Goal: Task Accomplishment & Management: Manage account settings

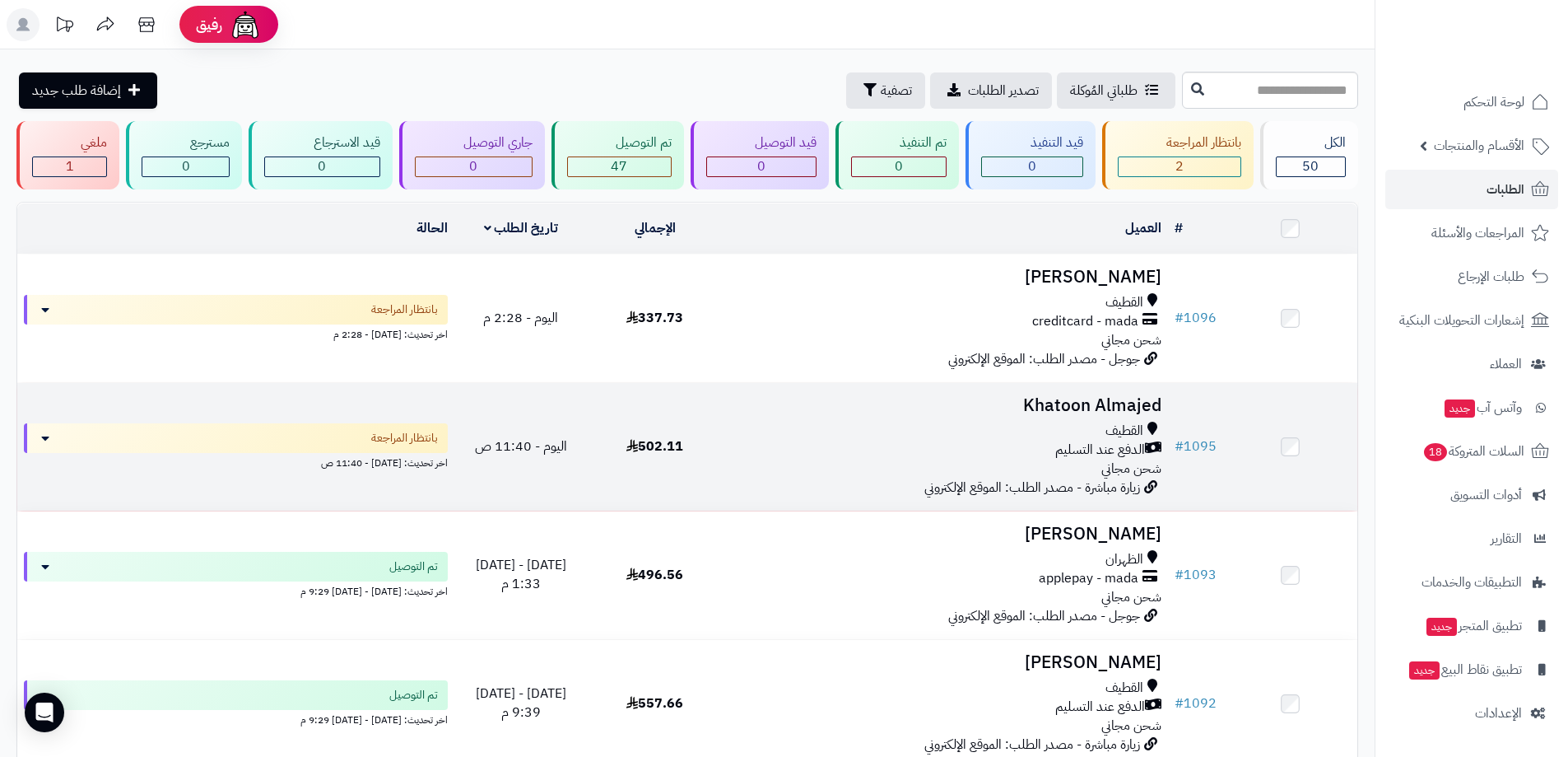
click at [1175, 424] on td "# 1095" at bounding box center [1195, 447] width 55 height 128
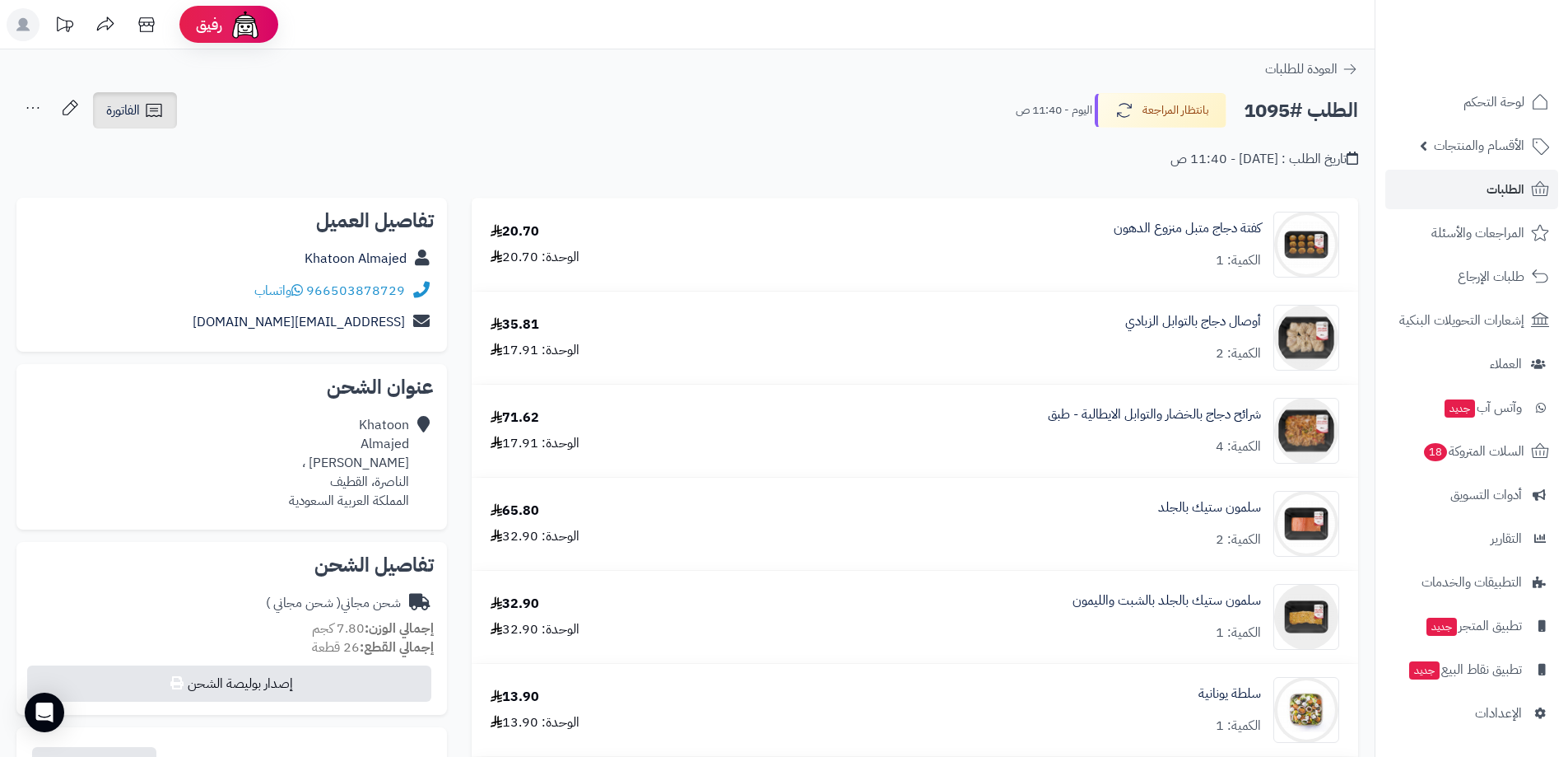
click at [159, 111] on icon at bounding box center [154, 110] width 19 height 19
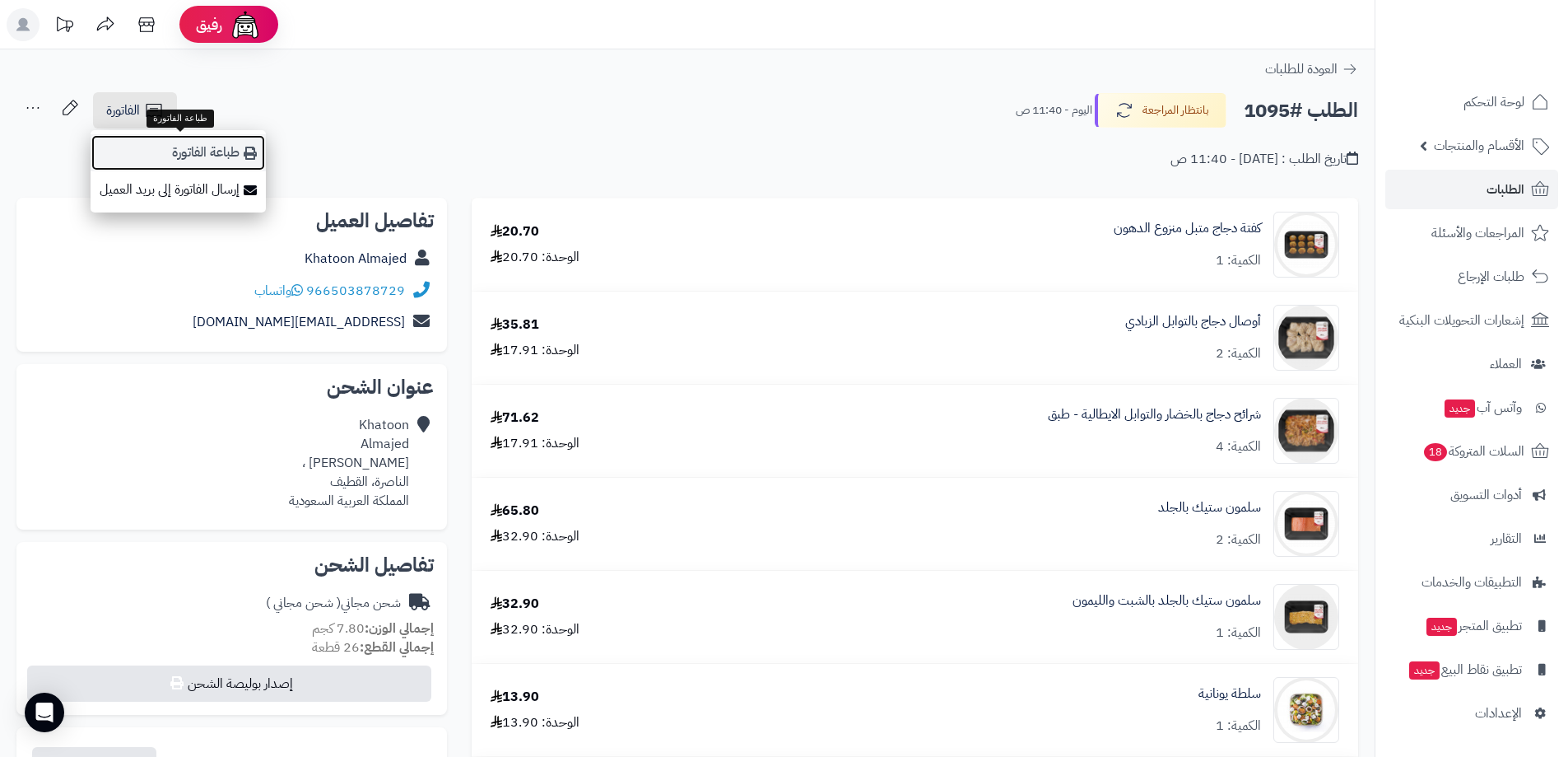
click at [203, 154] on link "طباعة الفاتورة" at bounding box center [178, 152] width 175 height 37
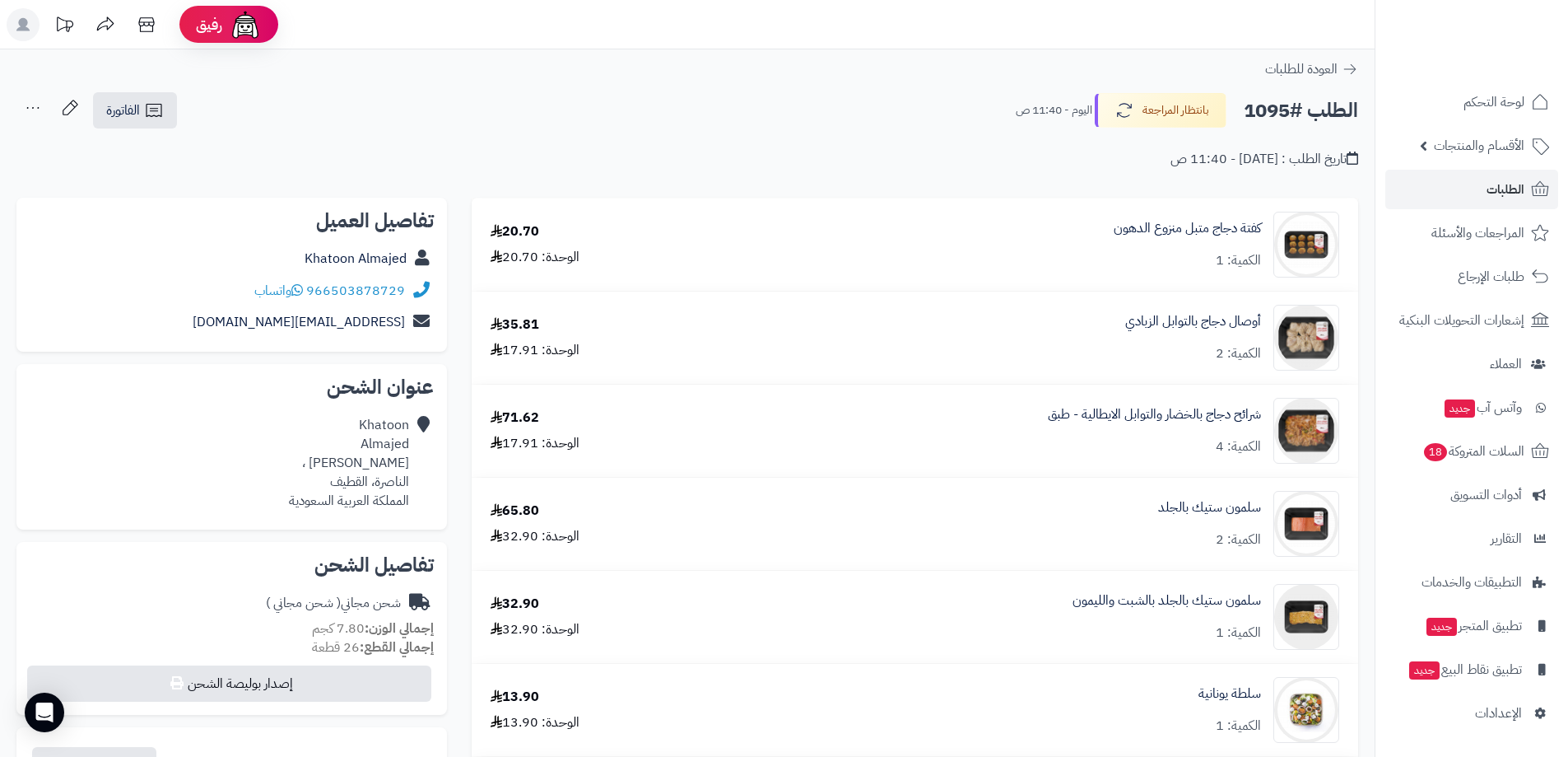
drag, startPoint x: 410, startPoint y: 303, endPoint x: 400, endPoint y: 301, distance: 10.2
click at [388, 303] on div "966503878729 واتساب" at bounding box center [232, 291] width 404 height 32
click at [381, 302] on div "966503878729 واتساب" at bounding box center [232, 291] width 404 height 32
drag, startPoint x: 402, startPoint y: 303, endPoint x: 314, endPoint y: 296, distance: 88.3
click at [314, 296] on div "966503878729 واتساب" at bounding box center [232, 291] width 404 height 32
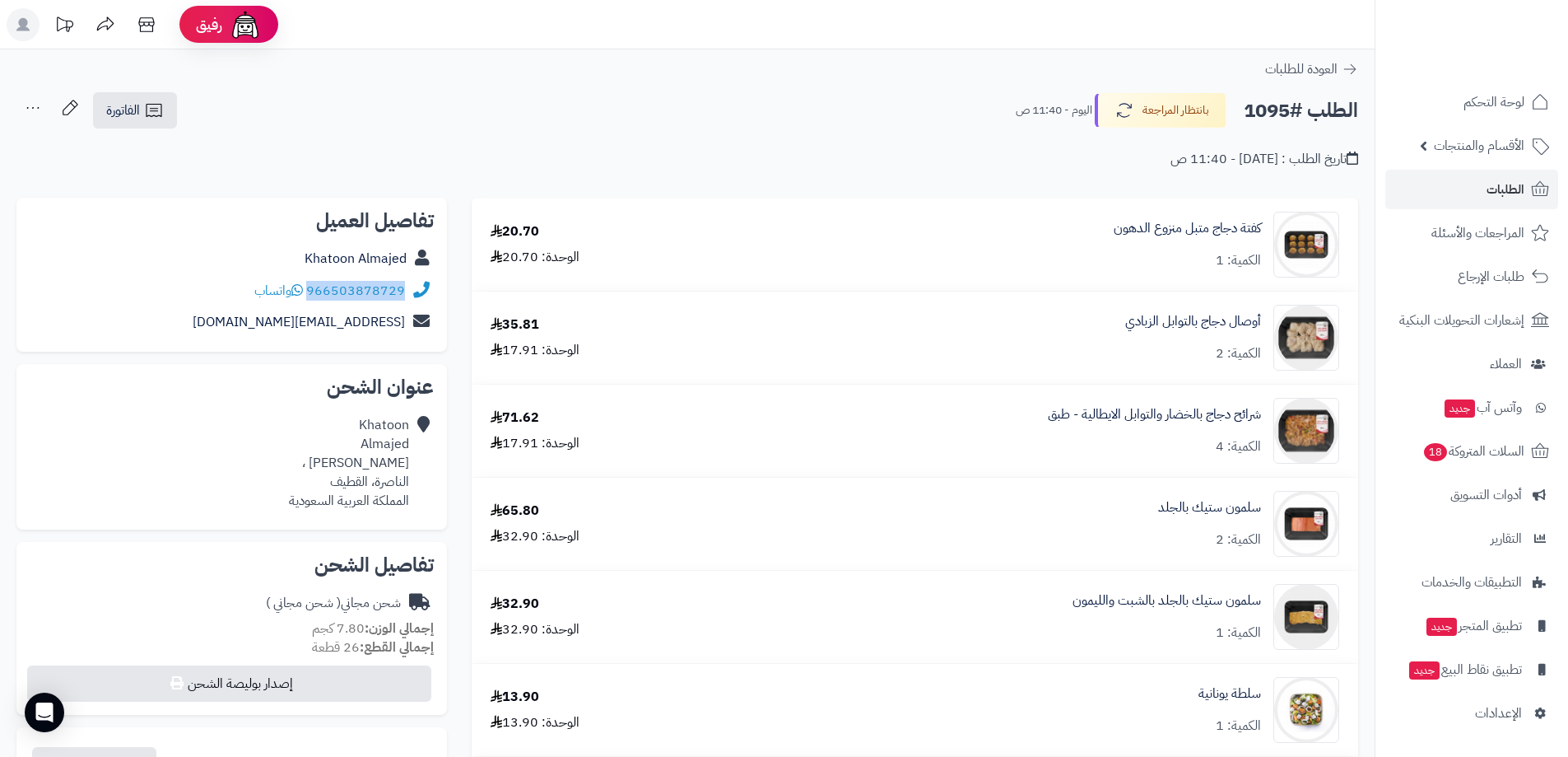
copy link "966503878729"
click at [1350, 76] on icon at bounding box center [1350, 69] width 17 height 17
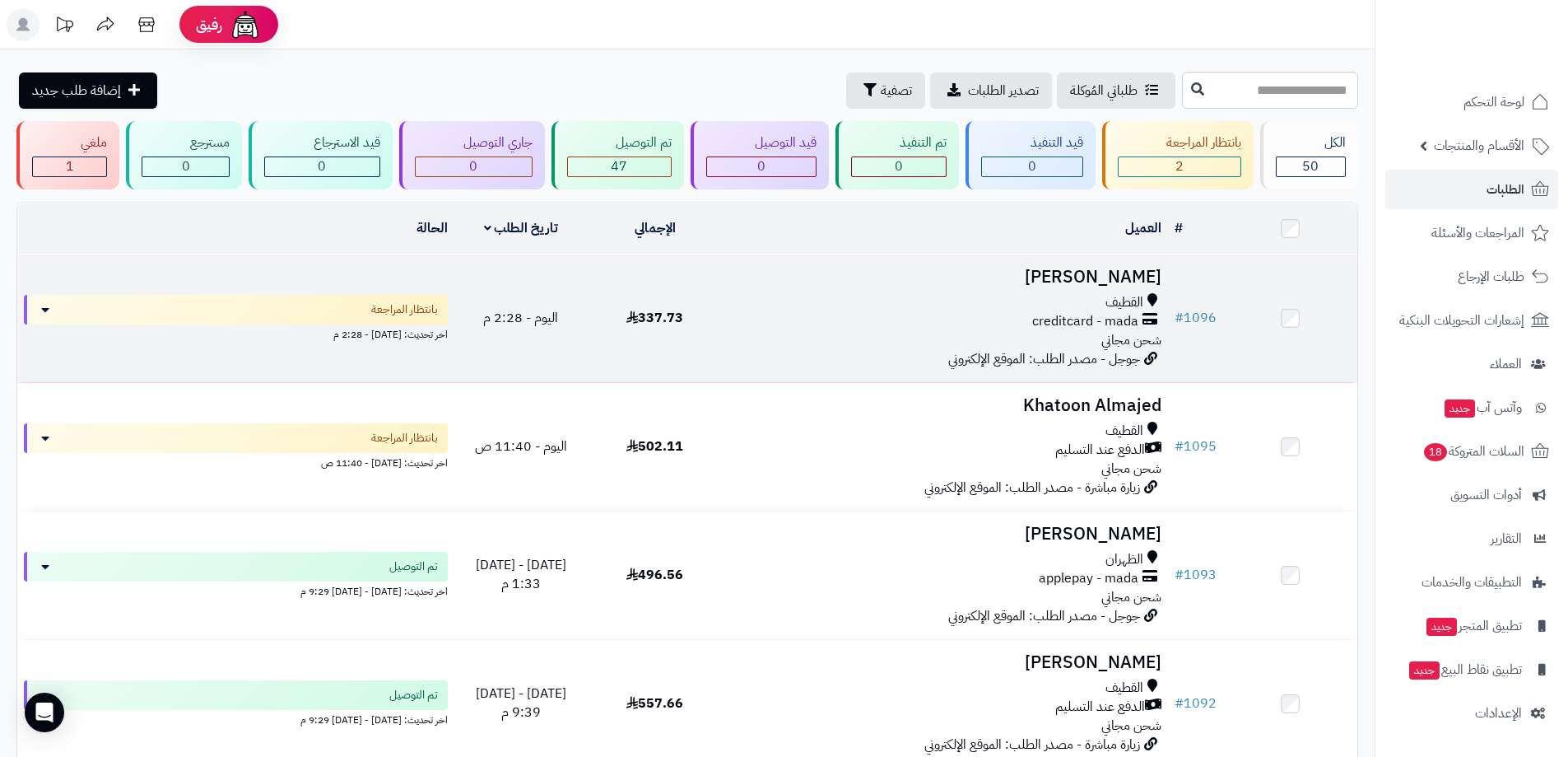
click at [1099, 287] on td "[PERSON_NAME] القطيف creditcard - mada شحن مجاني جوجل - مصدر الطلب: الموقع الإل…" at bounding box center [945, 318] width 447 height 128
click at [913, 308] on div "القطيف" at bounding box center [945, 302] width 433 height 19
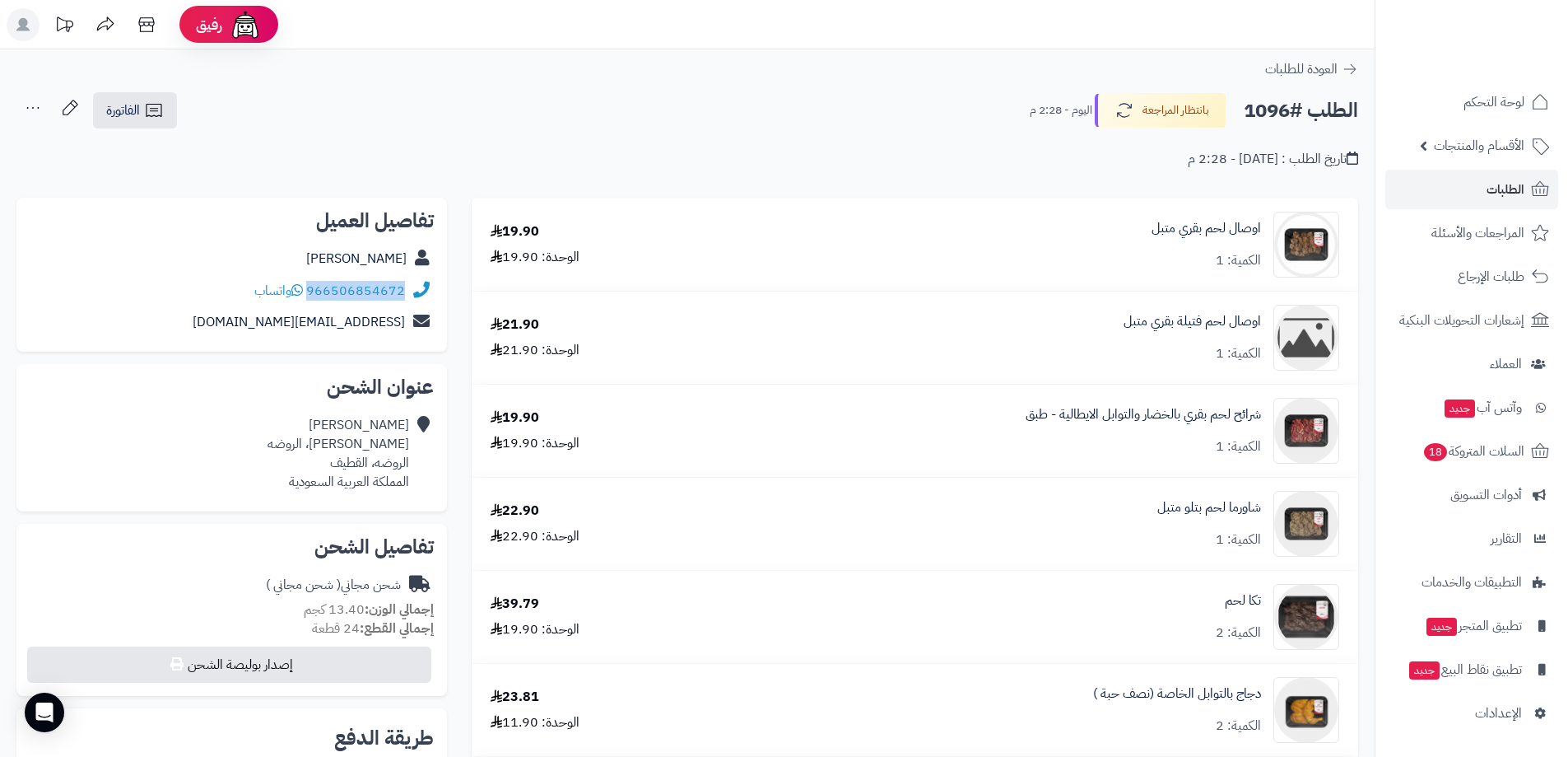
drag, startPoint x: 404, startPoint y: 302, endPoint x: 313, endPoint y: 301, distance: 91.0
click at [313, 301] on div "966506854672 واتساب" at bounding box center [232, 291] width 404 height 32
copy link "966506854672"
click at [141, 119] on link "الفاتورة" at bounding box center [135, 110] width 84 height 36
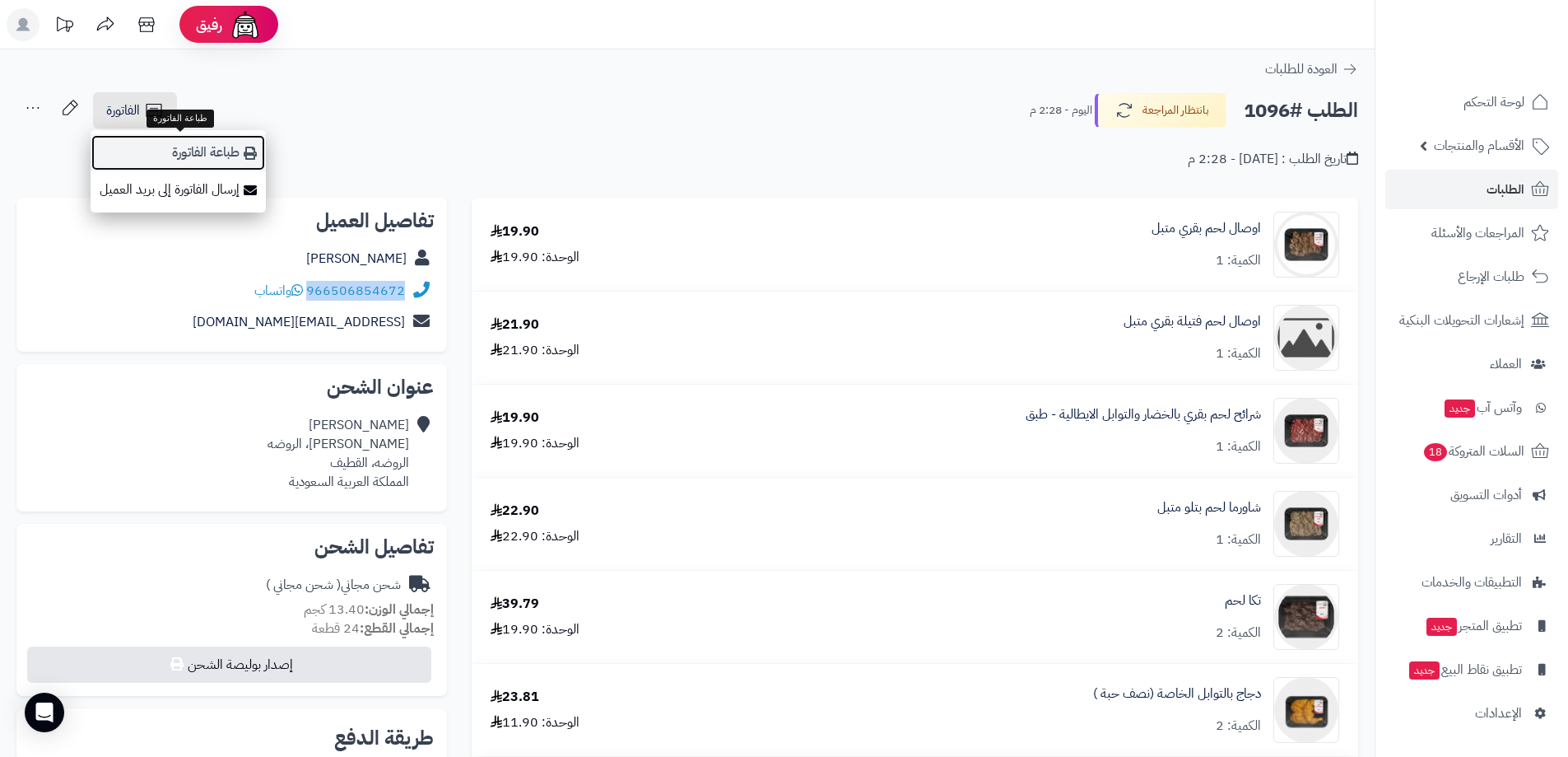
click at [212, 149] on link "طباعة الفاتورة" at bounding box center [178, 152] width 175 height 37
